Goal: Task Accomplishment & Management: Manage account settings

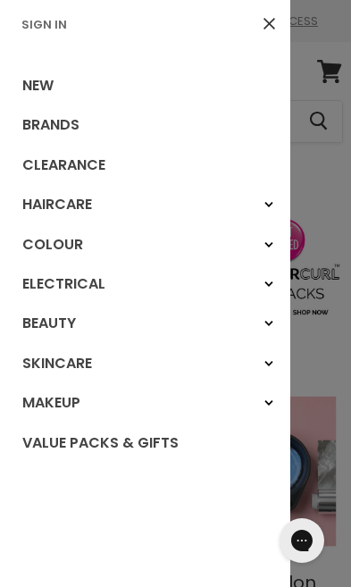
click at [34, 28] on link "Sign In" at bounding box center [44, 24] width 60 height 17
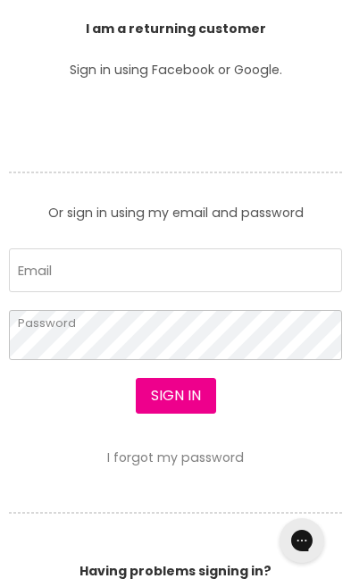
scroll to position [512, 0]
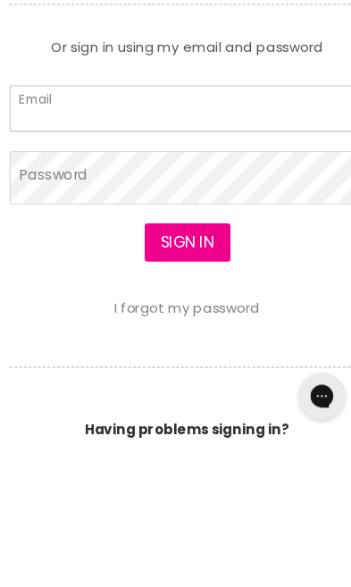
type input "amylawrence93@hotmail.com"
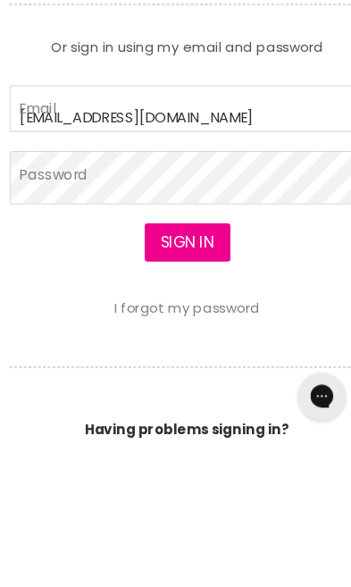
click at [175, 379] on button "Sign in" at bounding box center [176, 397] width 80 height 36
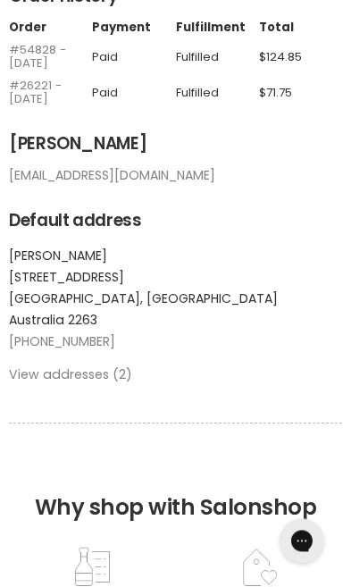
scroll to position [279, 0]
click at [48, 365] on link "View addresses (2)" at bounding box center [70, 374] width 123 height 18
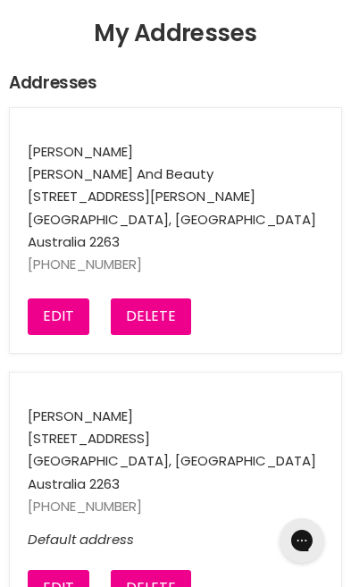
scroll to position [192, 0]
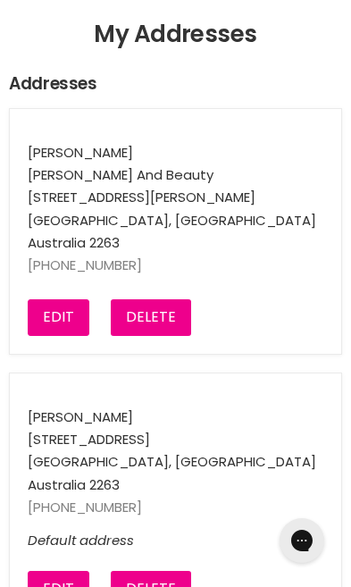
click at [122, 316] on button "Delete" at bounding box center [151, 317] width 80 height 36
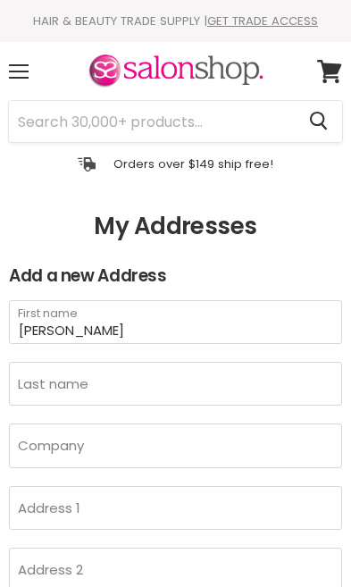
scroll to position [173, 0]
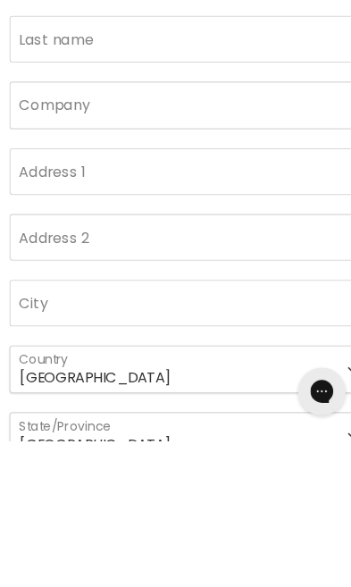
type input "[PERSON_NAME]"
click at [54, 226] on input "Last name" at bounding box center [175, 210] width 333 height 44
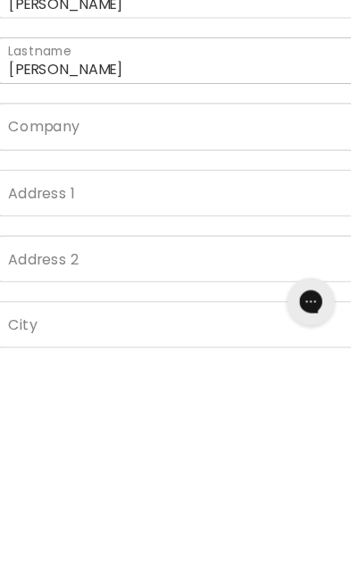
type input "Gleeson"
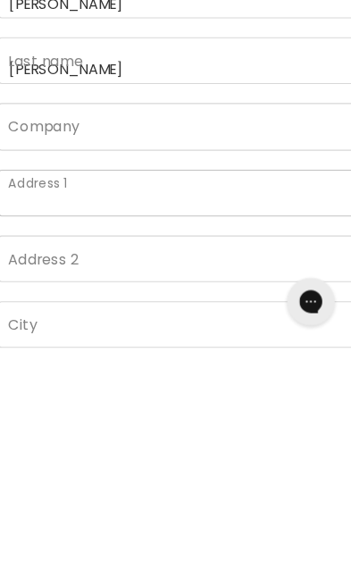
click at [64, 417] on input "Address 1" at bounding box center [175, 439] width 333 height 44
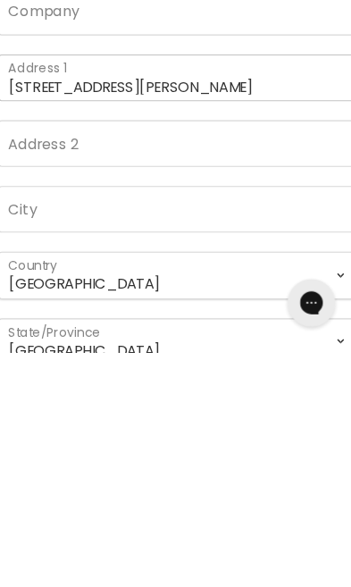
type input "65 Catherine street"
click at [61, 430] on input "City" at bounding box center [175, 452] width 333 height 44
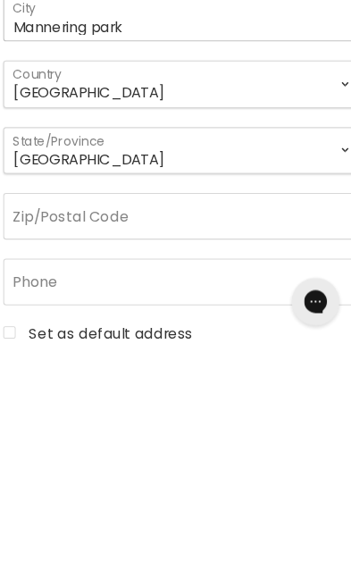
type input "Mannering park"
click at [47, 377] on select "Australian Capital Territory New South Wales Northern Territory Queensland Sout…" at bounding box center [175, 399] width 333 height 44
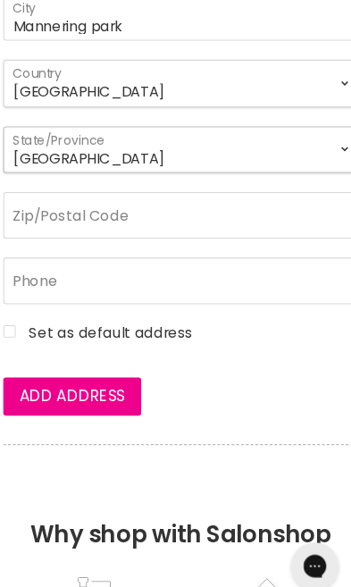
select select "New South Wales"
click at [42, 233] on input "Zip/Postal Code" at bounding box center [175, 211] width 333 height 44
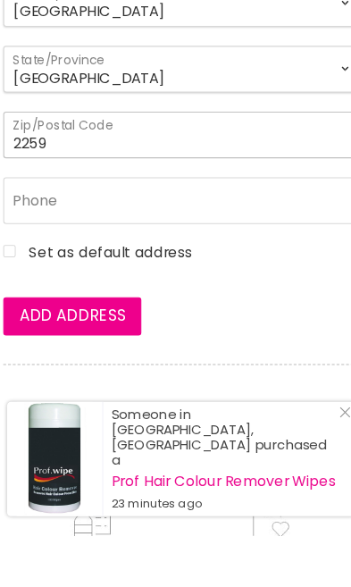
type input "2259"
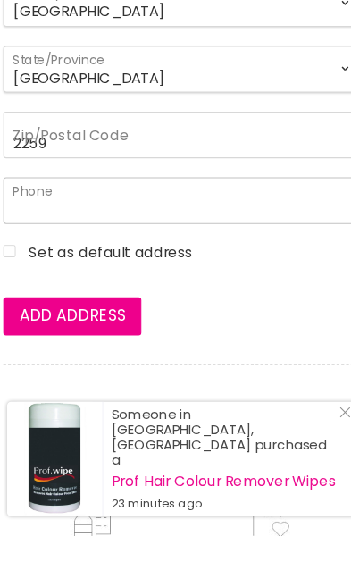
click at [39, 251] on input "Phone" at bounding box center [175, 273] width 333 height 44
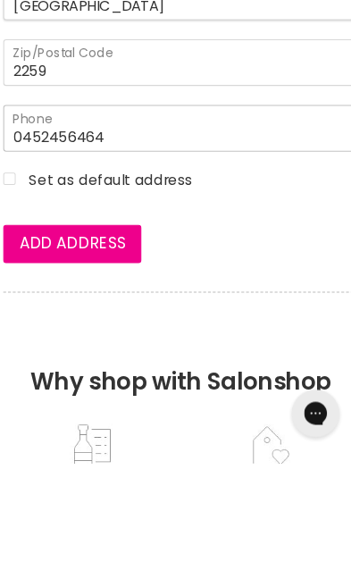
type input "0452456464"
click at [21, 312] on input "Set as default address" at bounding box center [175, 319] width 333 height 15
checkbox input "true"
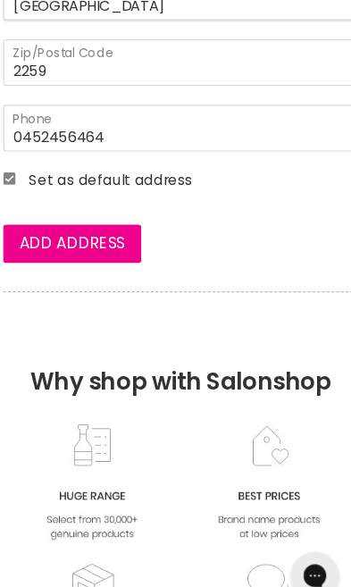
click at [37, 246] on button "Add address" at bounding box center [73, 229] width 129 height 36
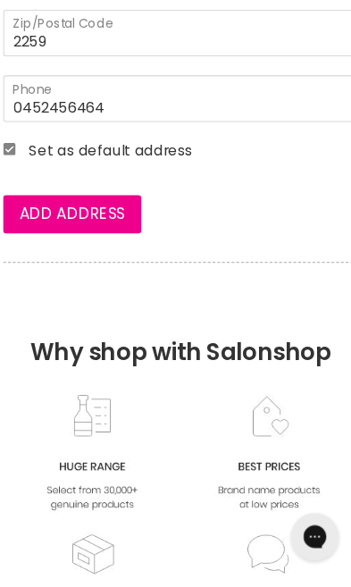
click at [52, 255] on button "Add address" at bounding box center [73, 238] width 129 height 36
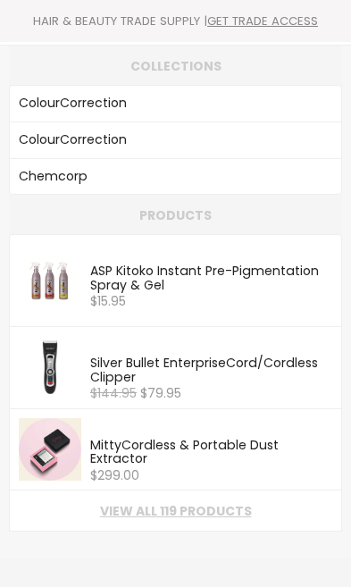
type input "Cor"
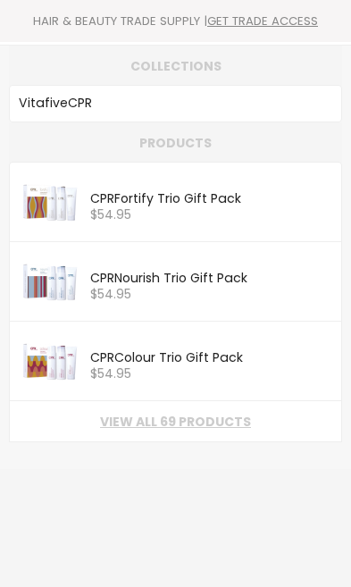
type input "CPR"
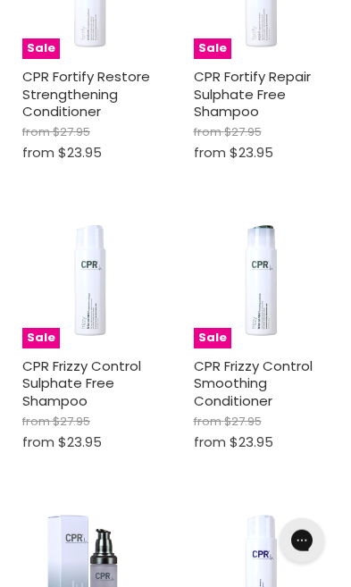
scroll to position [2613, 0]
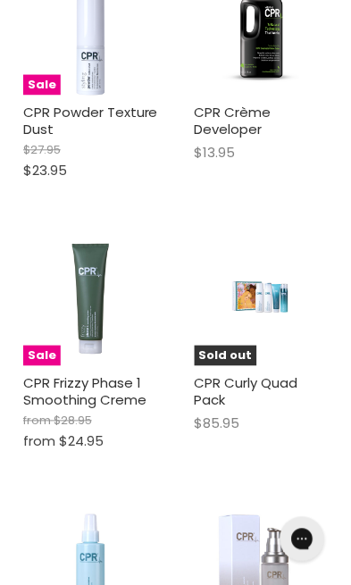
scroll to position [8269, 0]
